Goal: Information Seeking & Learning: Find specific fact

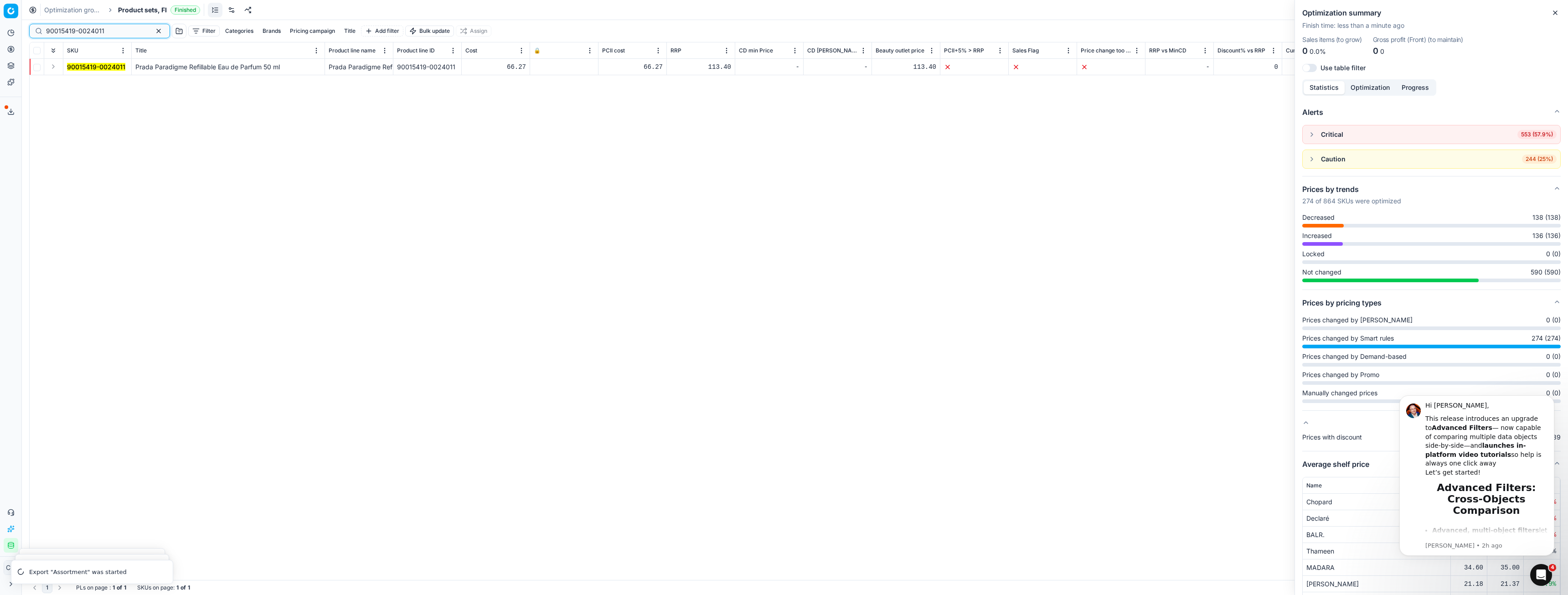
click at [153, 32] on button "button" at bounding box center [159, 31] width 11 height 11
click at [10, 50] on icon at bounding box center [11, 49] width 2 height 2
click at [49, 108] on link "Products" at bounding box center [88, 110] width 106 height 13
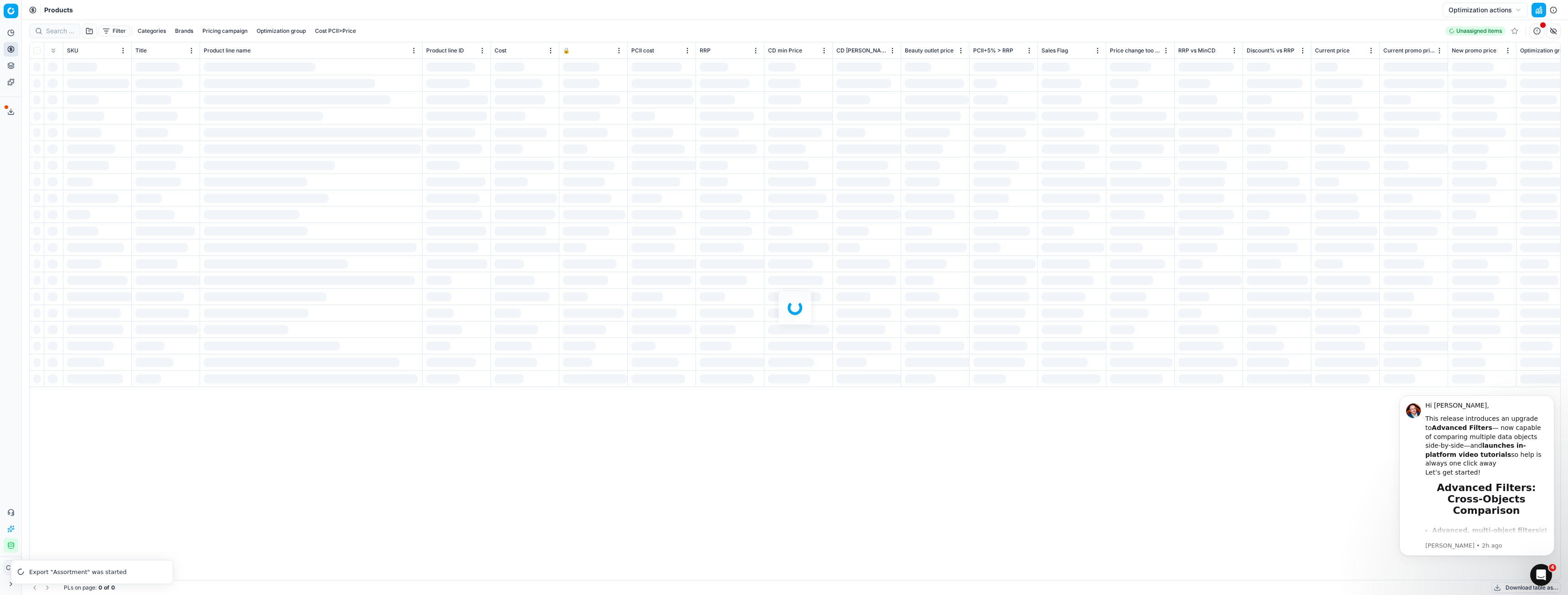
click at [51, 28] on div at bounding box center [795, 308] width 1546 height 575
click at [60, 32] on div at bounding box center [795, 308] width 1546 height 575
click at [58, 35] on div at bounding box center [795, 308] width 1546 height 575
click at [66, 31] on div at bounding box center [795, 308] width 1546 height 575
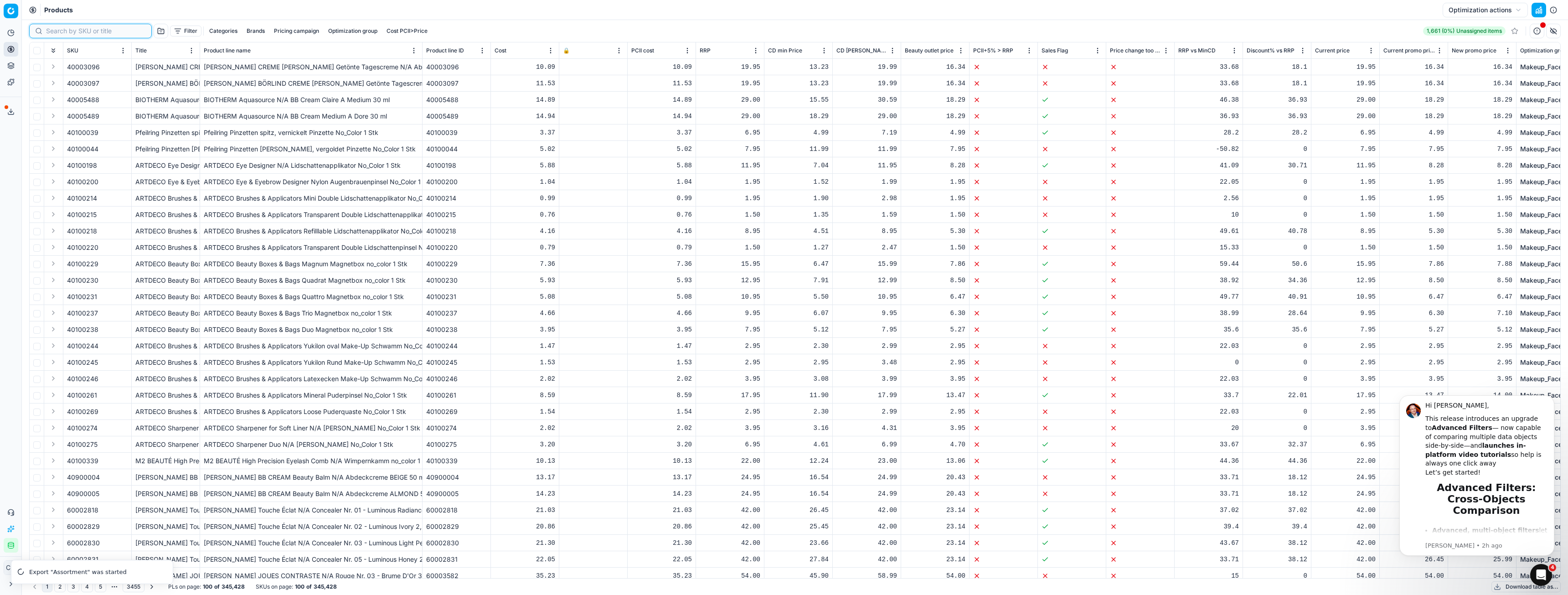
click at [66, 31] on input at bounding box center [96, 30] width 100 height 9
paste input "80047683-500"
type input "80047683-500"
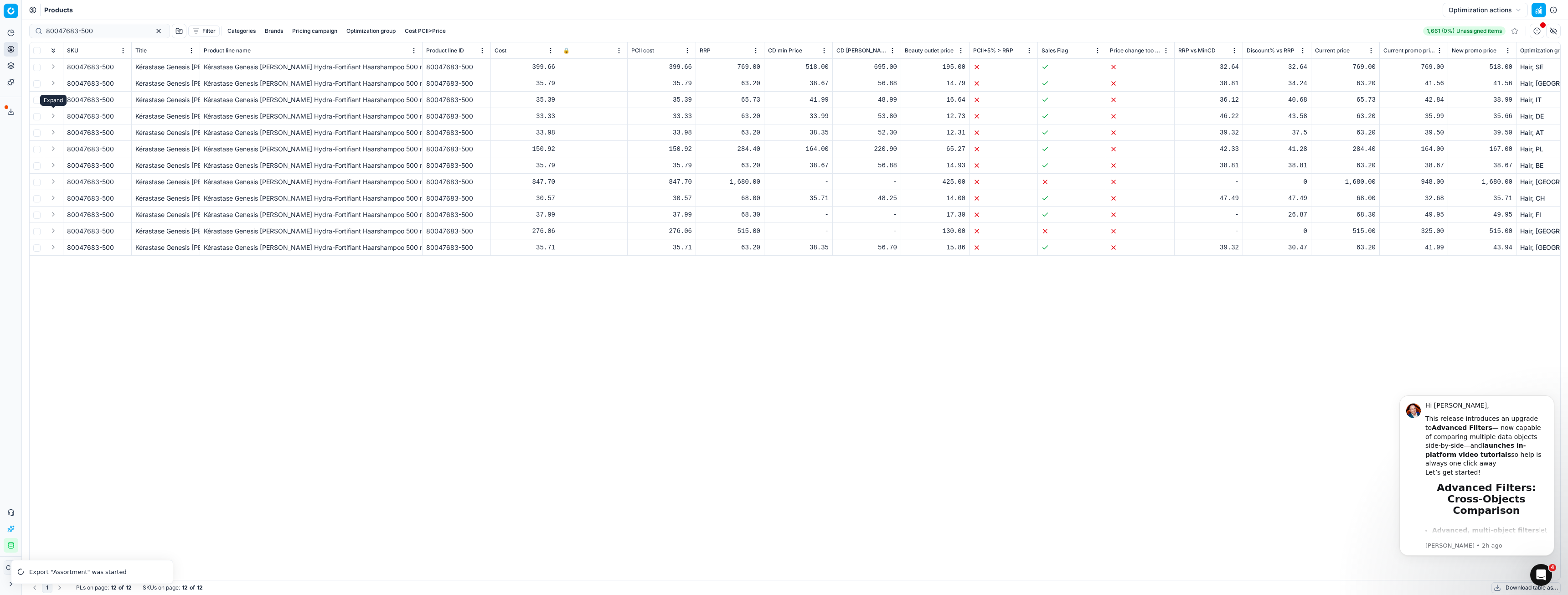
click at [55, 117] on button "Expand" at bounding box center [54, 116] width 11 height 11
click at [89, 119] on span "80047683-500" at bounding box center [90, 116] width 47 height 9
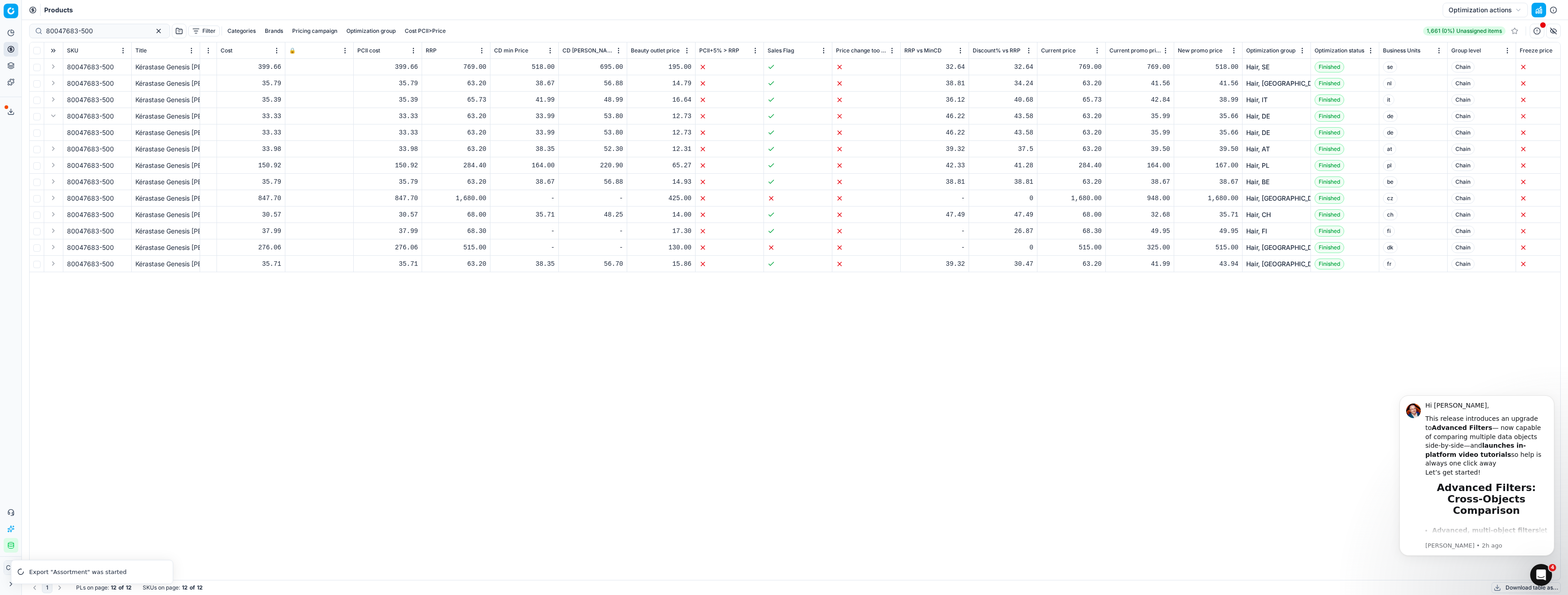
scroll to position [0, 275]
click at [1261, 115] on link "Hair, DE" at bounding box center [1256, 116] width 24 height 9
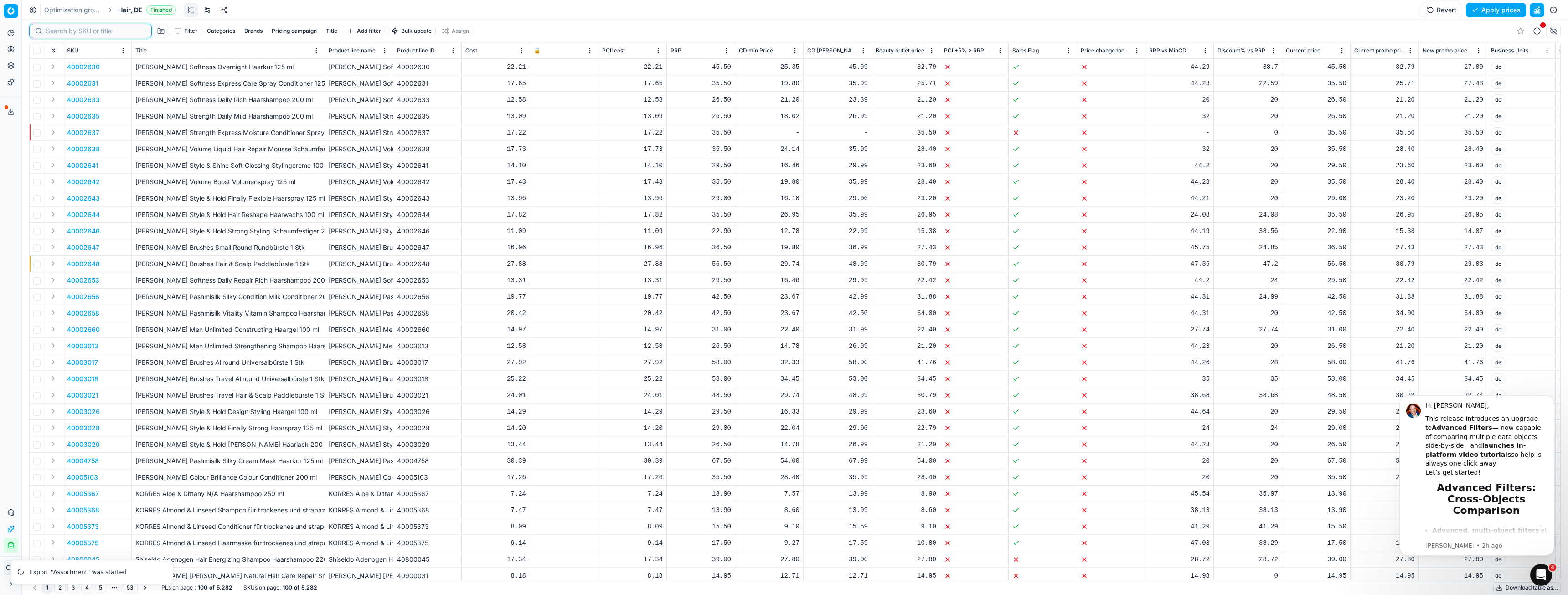
click at [56, 29] on input at bounding box center [96, 30] width 100 height 9
paste input "80047683-500"
type input "80047683-500"
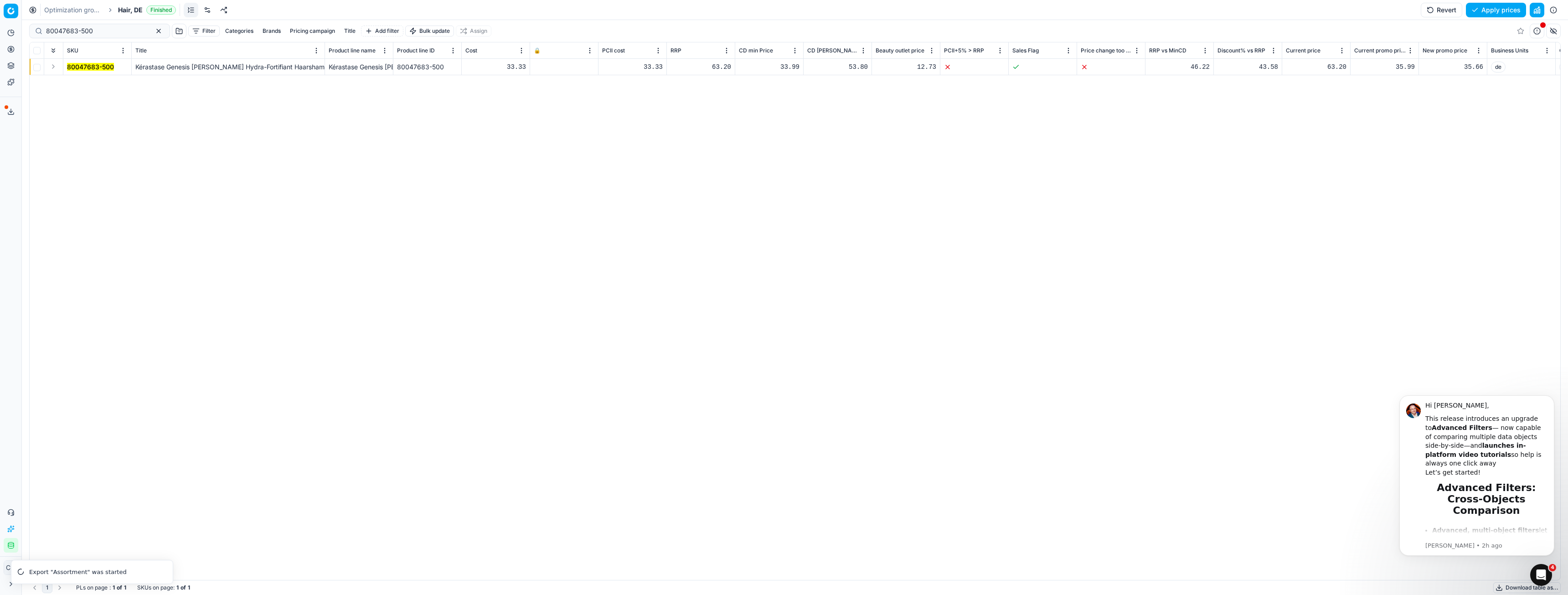
click at [102, 66] on mark "80047683-500" at bounding box center [90, 66] width 47 height 8
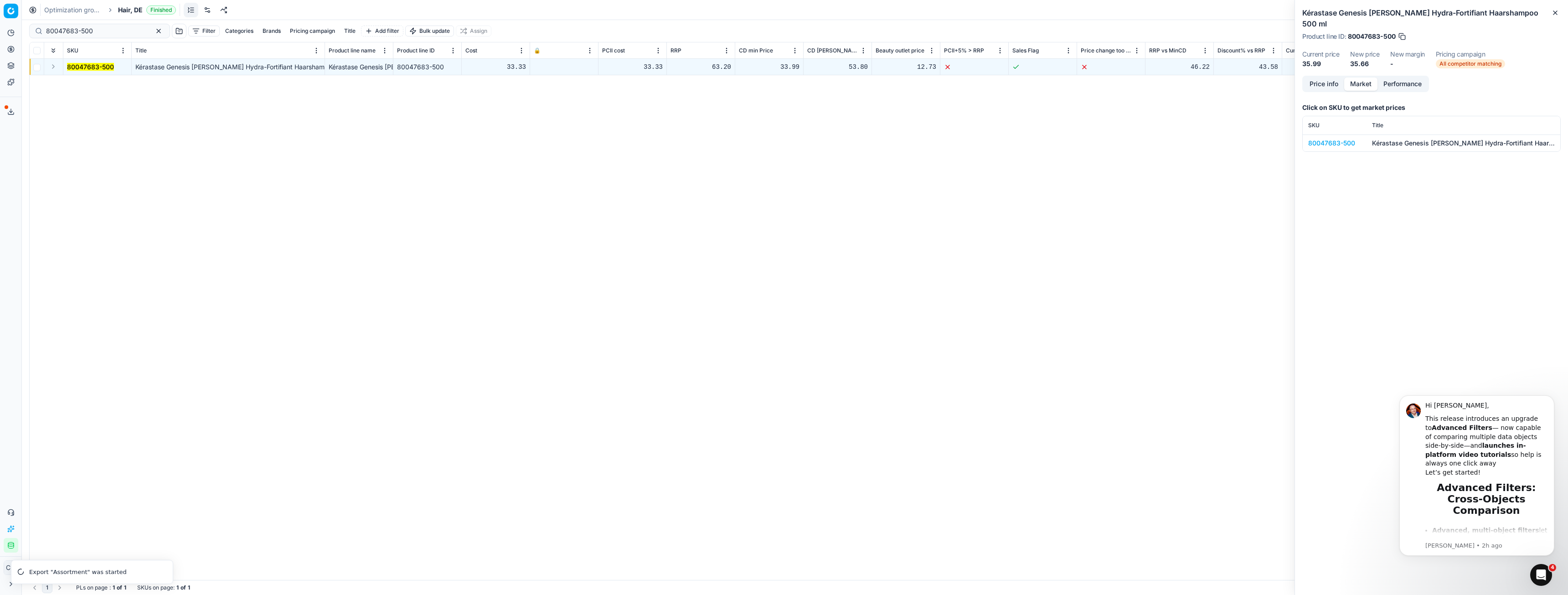
click at [1359, 78] on button "Market" at bounding box center [1360, 84] width 33 height 13
click at [1328, 139] on div "80047683-500" at bounding box center [1334, 143] width 53 height 9
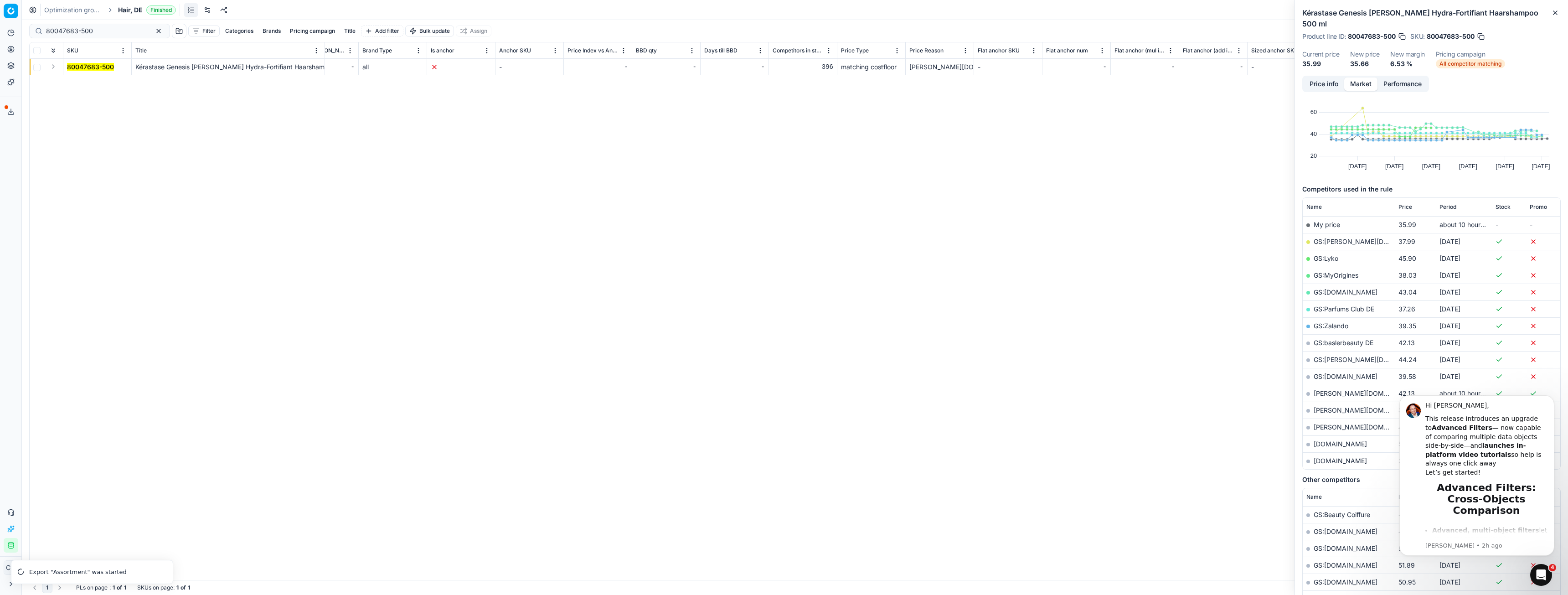
scroll to position [37, 0]
click at [1324, 398] on link "[PERSON_NAME][DOMAIN_NAME]" at bounding box center [1367, 401] width 106 height 8
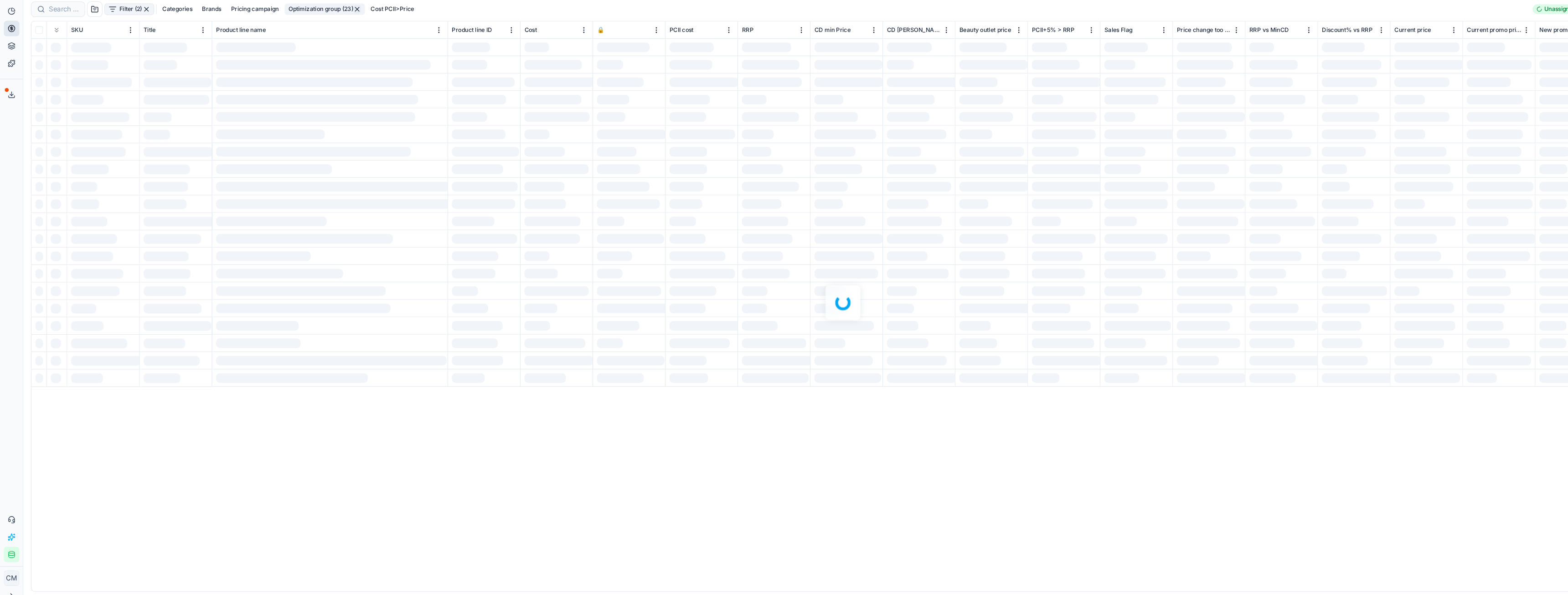
click at [60, 30] on div at bounding box center [795, 308] width 1546 height 575
click at [11, 50] on icon at bounding box center [11, 49] width 0 height 4
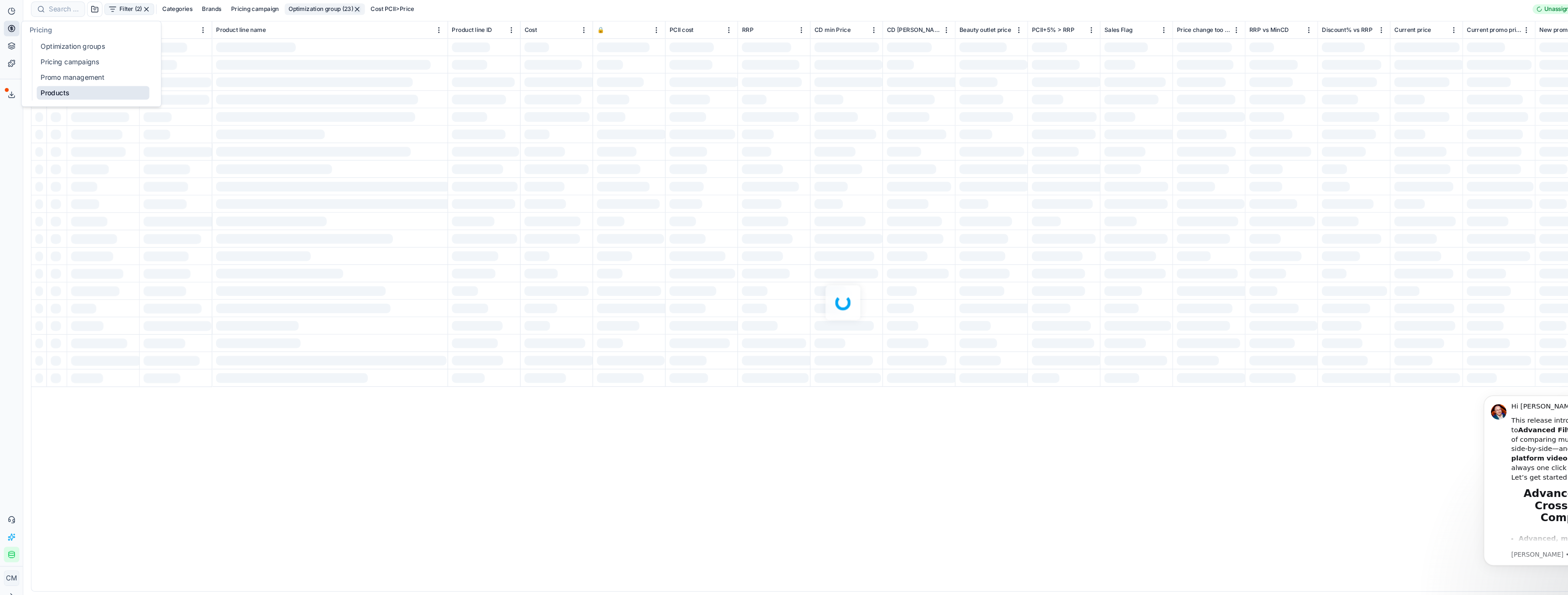
click at [81, 110] on link "Products" at bounding box center [88, 110] width 106 height 13
click at [52, 32] on div at bounding box center [795, 308] width 1546 height 575
click at [58, 30] on div at bounding box center [795, 308] width 1546 height 575
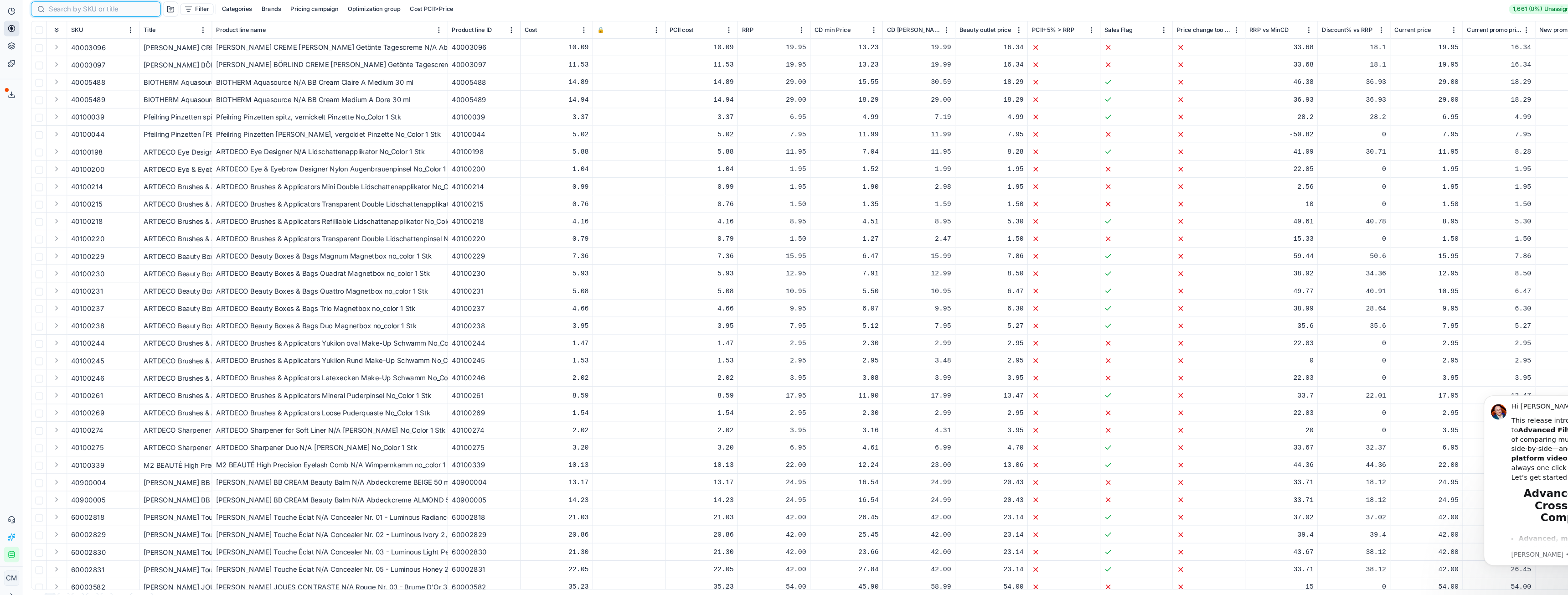
click at [58, 30] on input at bounding box center [96, 30] width 100 height 9
paste input "90000814-0001035"
type input "90000814-0001035"
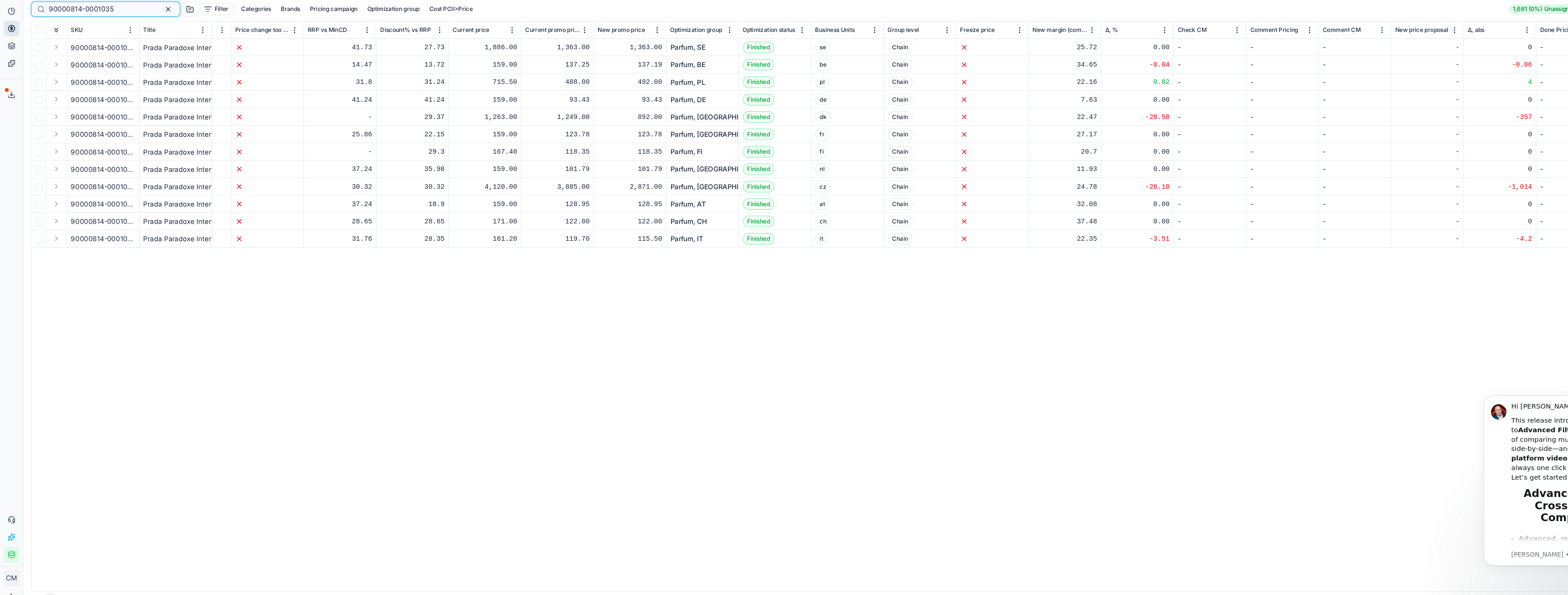
scroll to position [0, 891]
click at [632, 117] on link "Parfum, DE" at bounding box center [645, 116] width 33 height 9
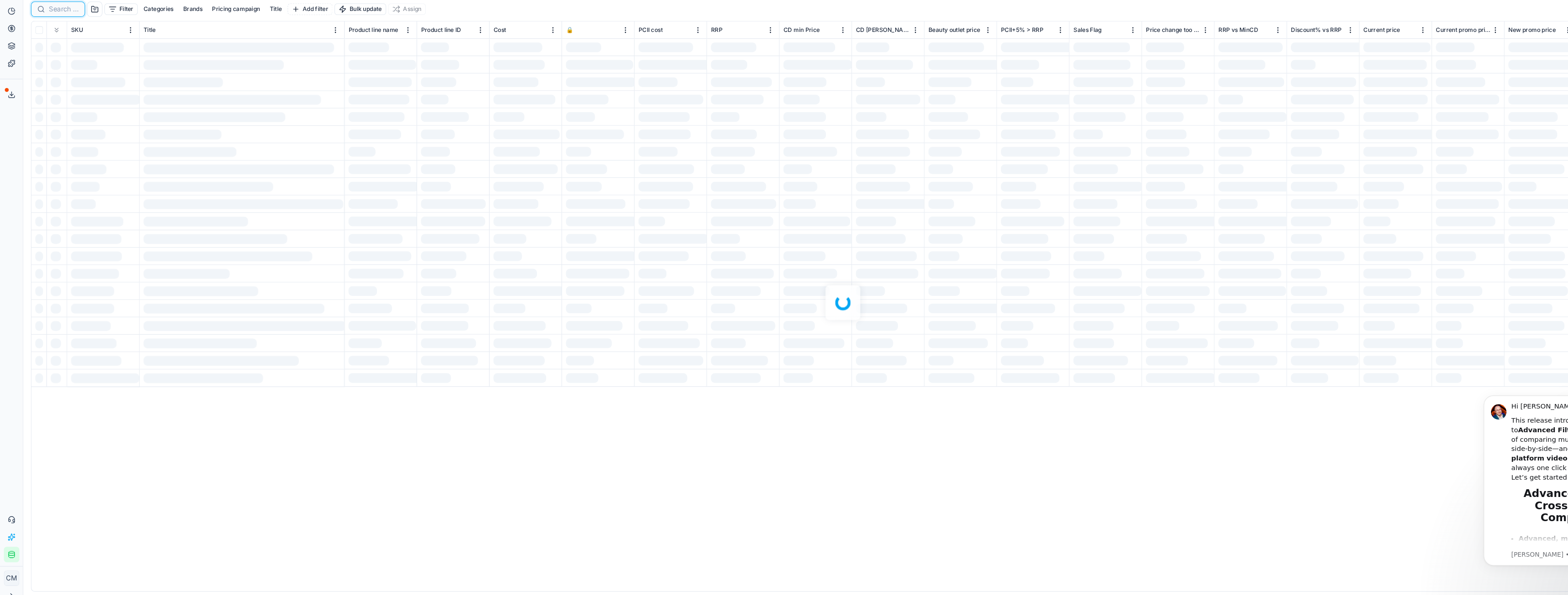
click at [47, 30] on input at bounding box center [60, 30] width 28 height 9
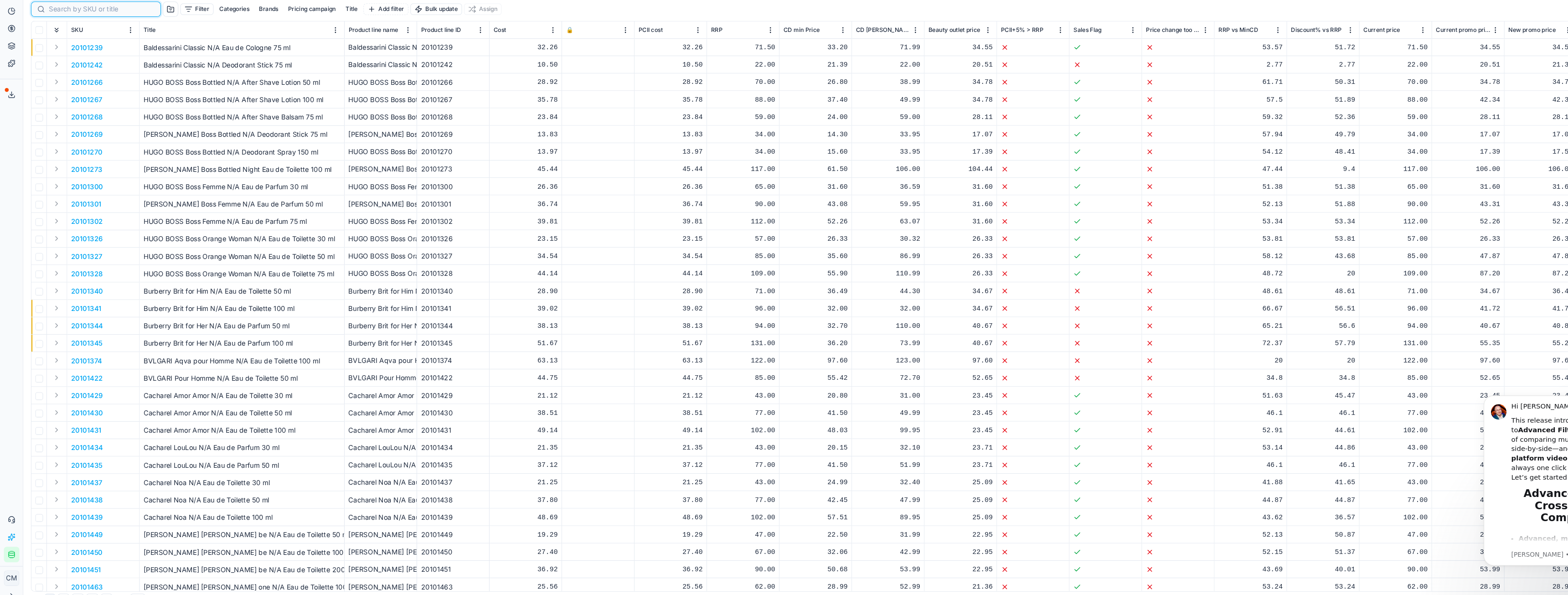
click at [47, 30] on input at bounding box center [96, 30] width 100 height 9
paste input "90000814-0001035"
type input "90000814-0001035"
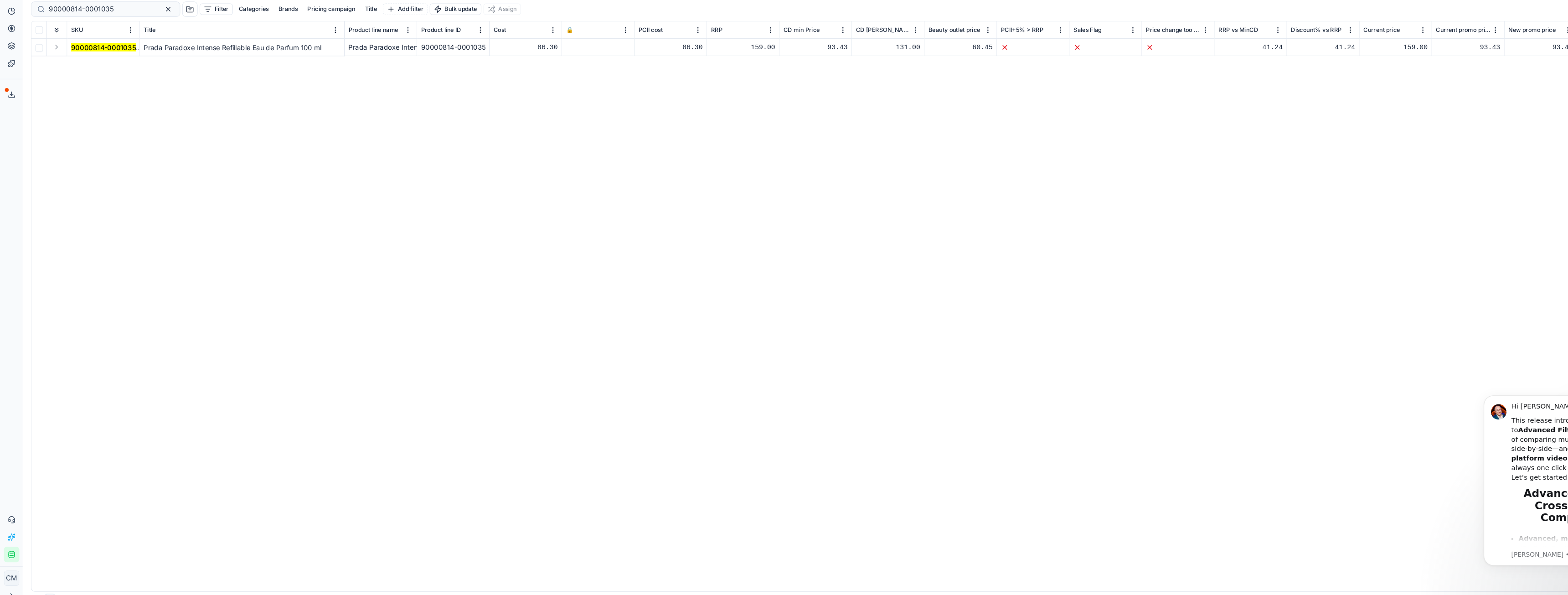
click at [111, 63] on mark "90000814-0001035" at bounding box center [97, 66] width 61 height 8
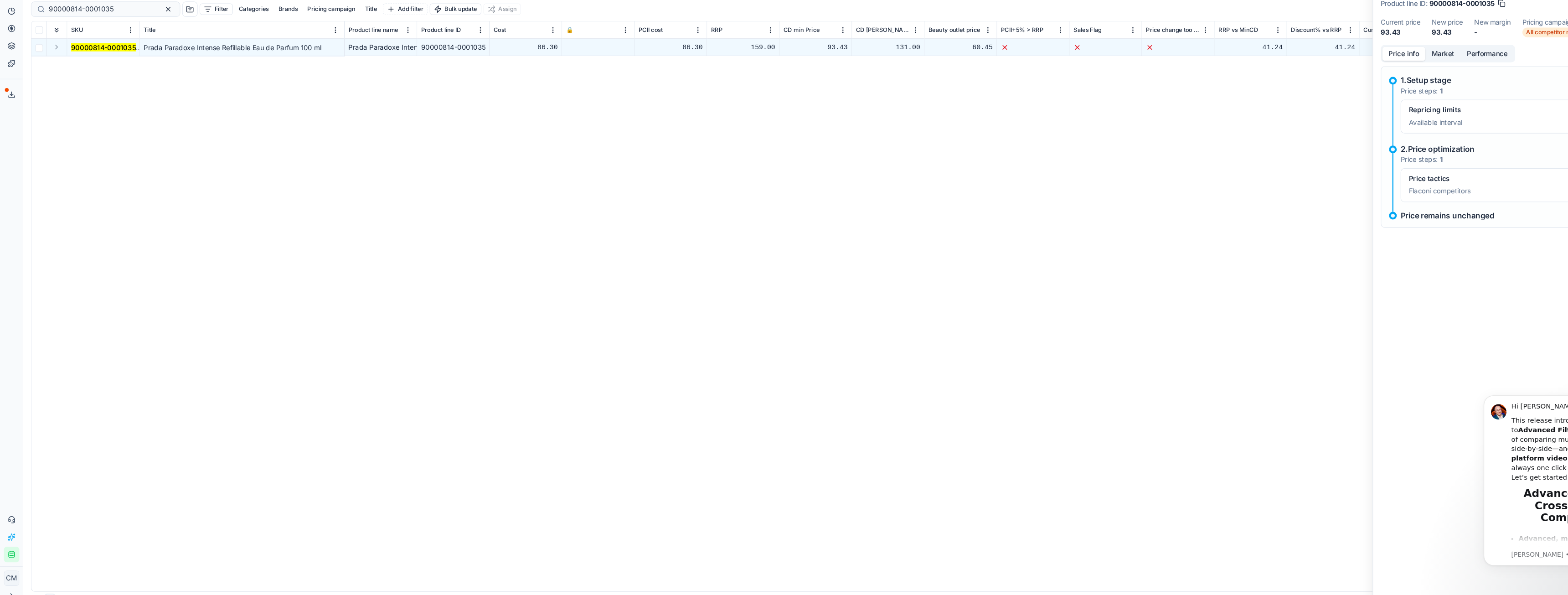
click at [1360, 70] on button "Market" at bounding box center [1360, 73] width 33 height 13
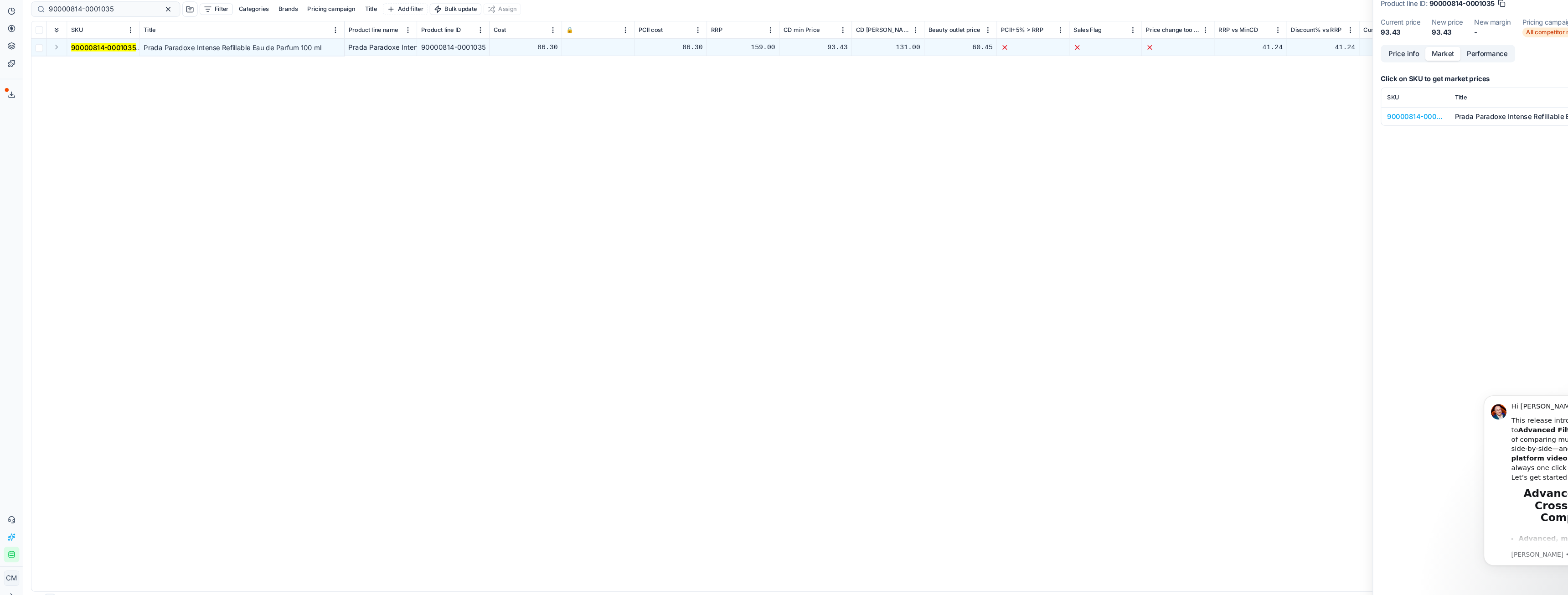
click at [1335, 135] on div "90000814-0001035" at bounding box center [1334, 132] width 53 height 9
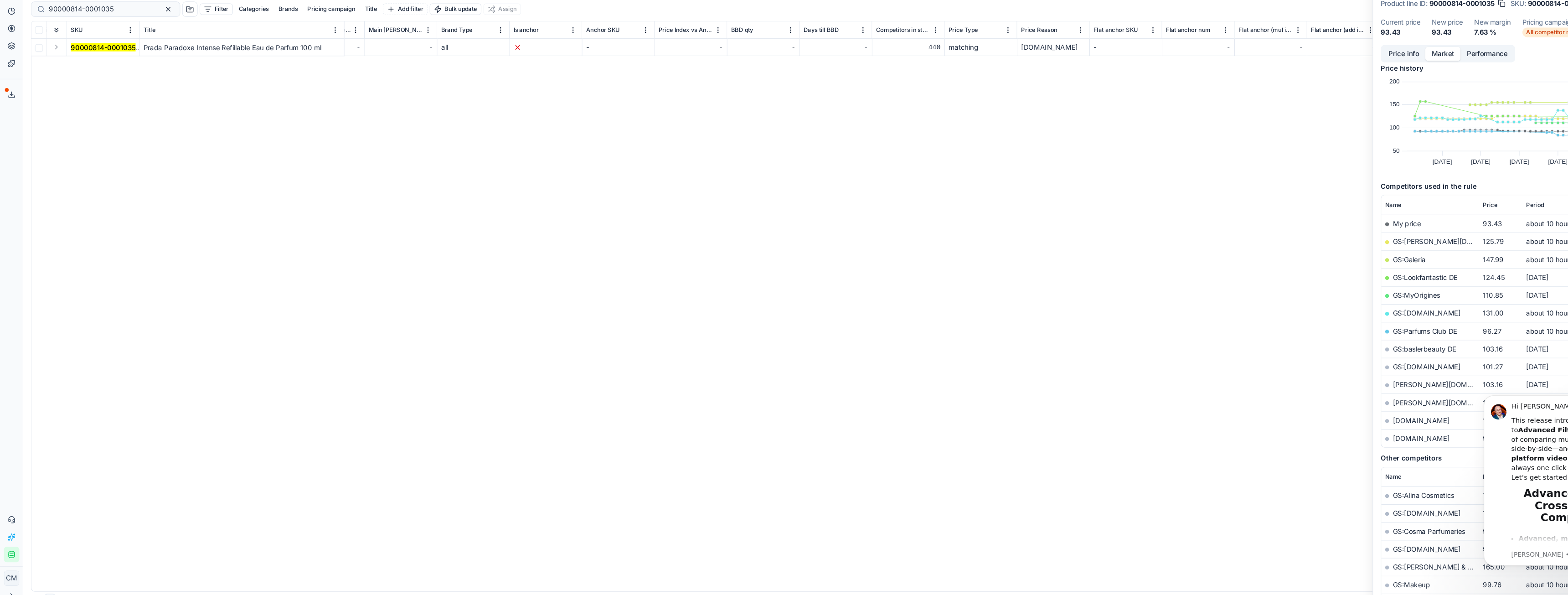
scroll to position [9, 0]
drag, startPoint x: 1556, startPoint y: 405, endPoint x: 1166, endPoint y: 415, distance: 390.1
click at [1469, 415] on html "Hi Corina, This release introduces an upgrade to Advanced Filters — now capable…" at bounding box center [1561, 486] width 183 height 206
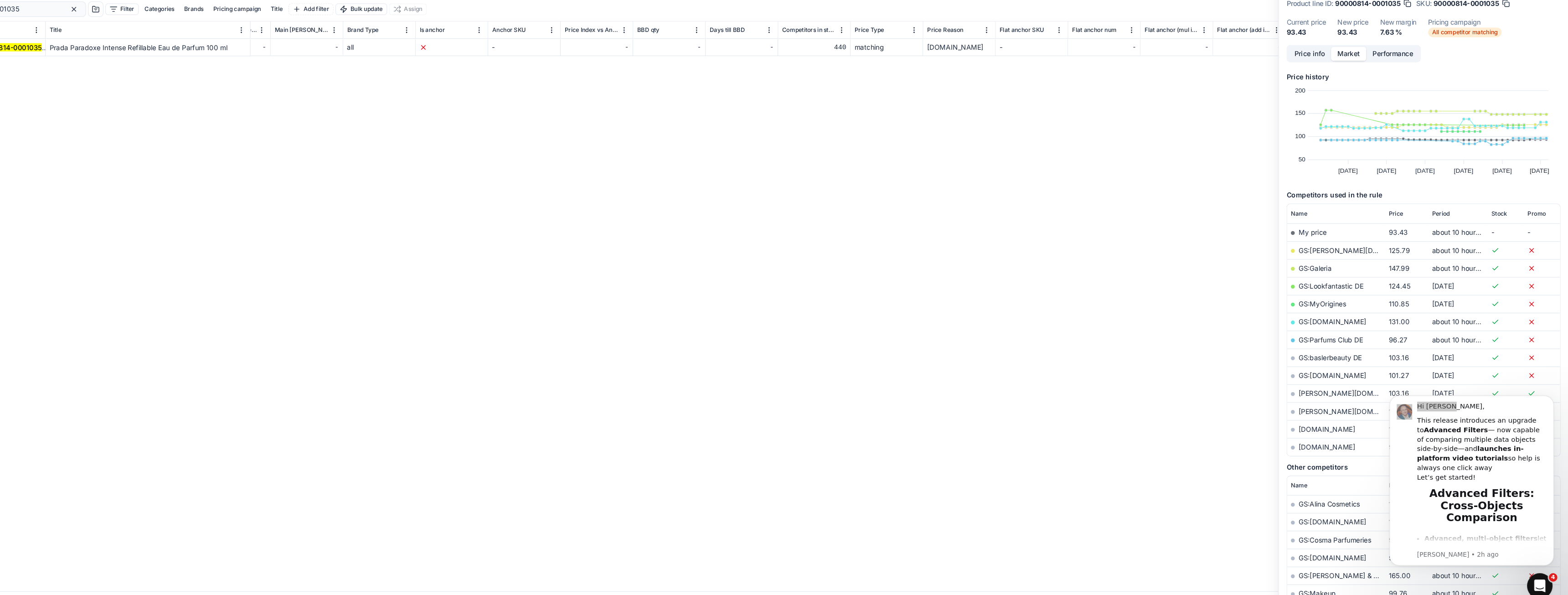
click at [1536, 583] on icon "Open Intercom Messenger" at bounding box center [1538, 584] width 15 height 15
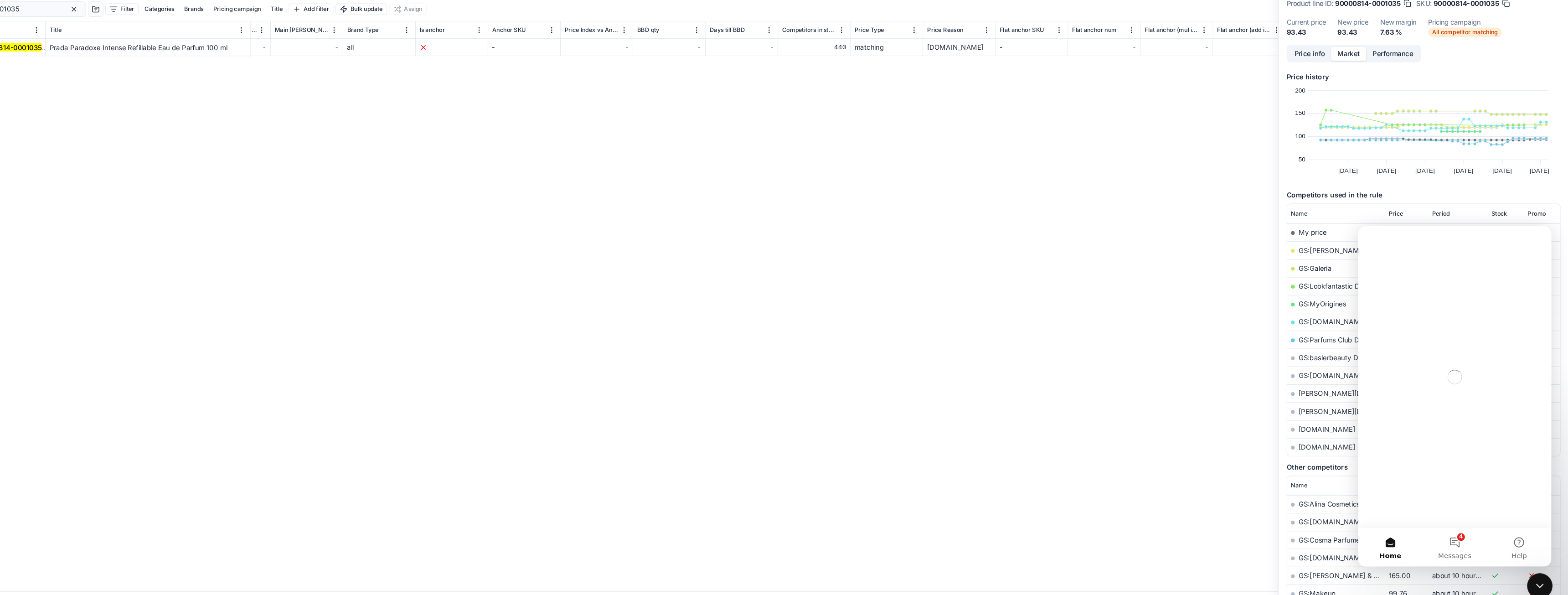
click at [1536, 587] on icon "Close Intercom Messenger" at bounding box center [1538, 584] width 11 height 11
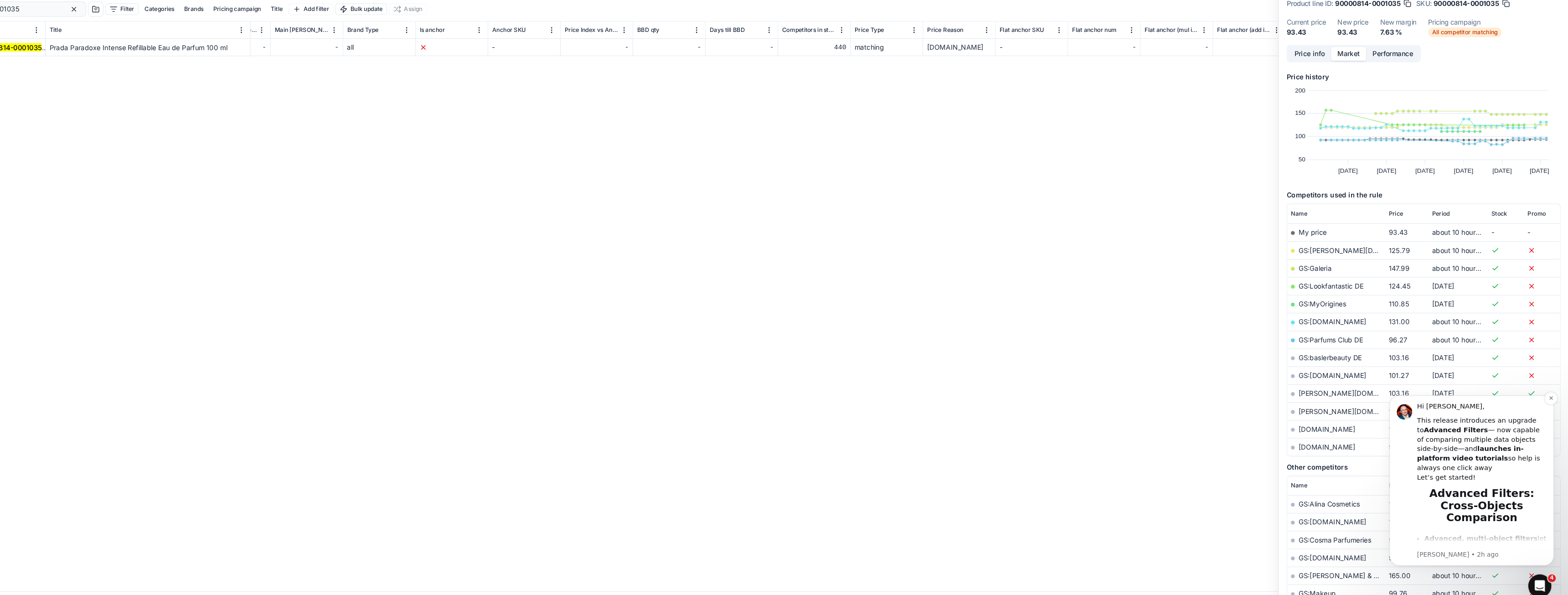
scroll to position [135, 0]
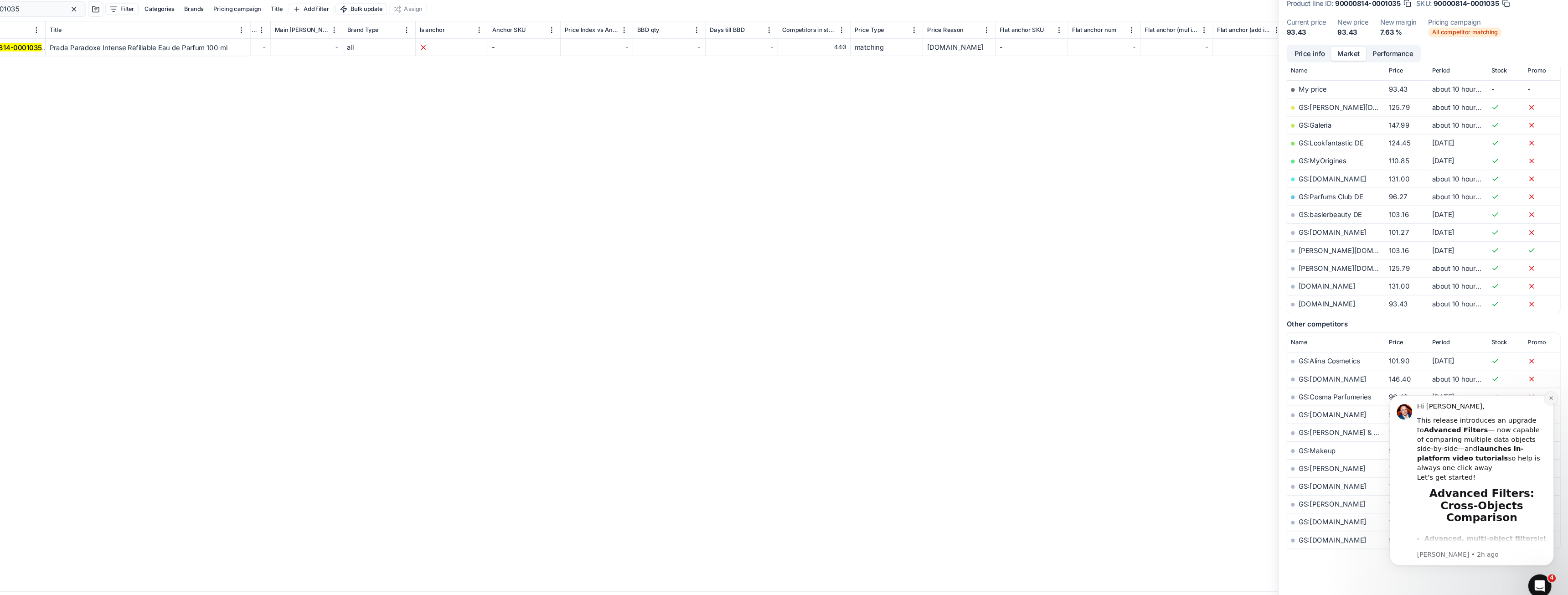
click at [1541, 400] on icon "Dismiss notification" at bounding box center [1541, 397] width 5 height 5
click at [1540, 398] on icon "Dismiss notification" at bounding box center [1541, 397] width 5 height 5
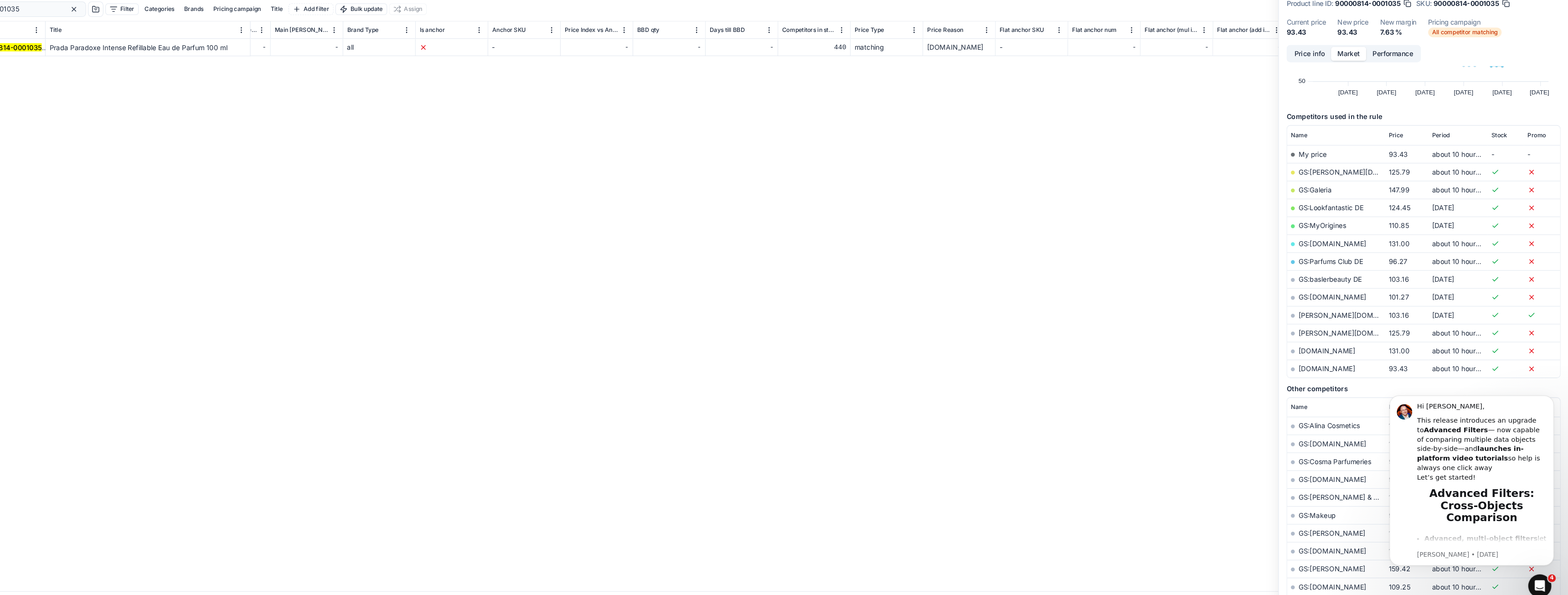
scroll to position [79, 0]
click at [1339, 367] on link "[DOMAIN_NAME]" at bounding box center [1340, 365] width 54 height 8
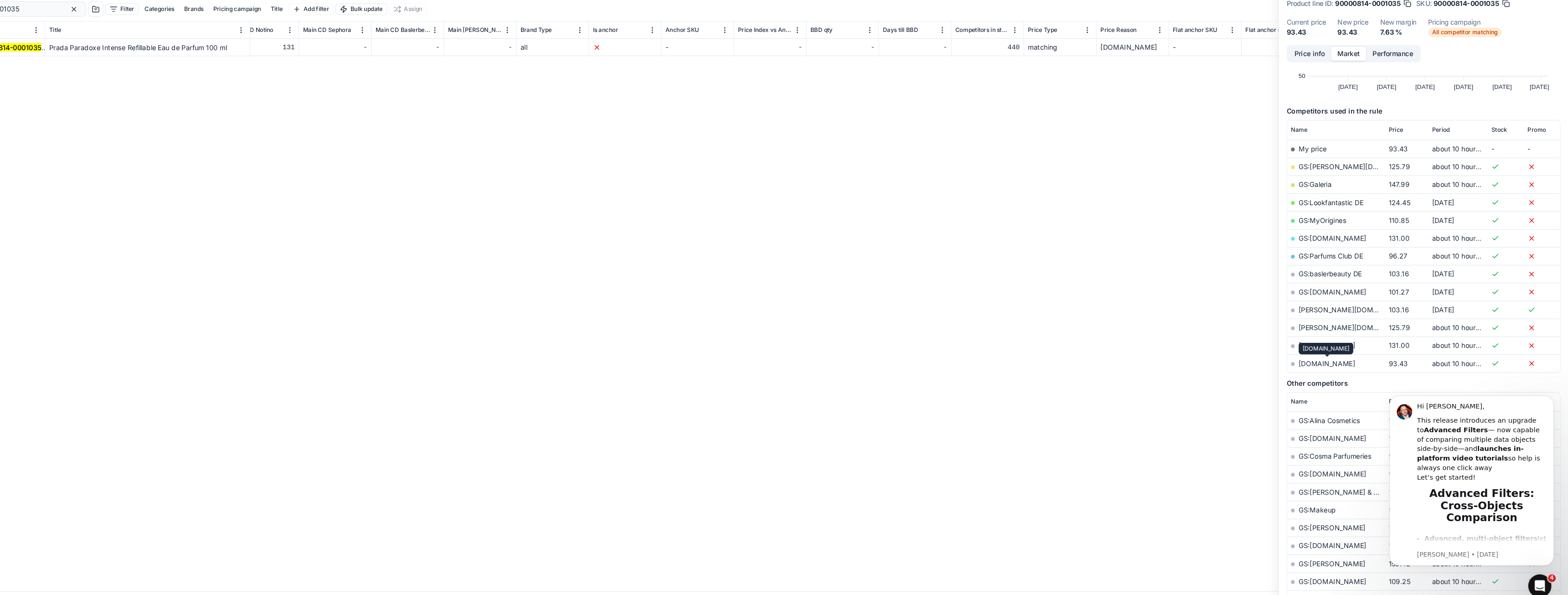
click at [1357, 364] on link "[DOMAIN_NAME]" at bounding box center [1340, 365] width 54 height 8
